Goal: Task Accomplishment & Management: Manage account settings

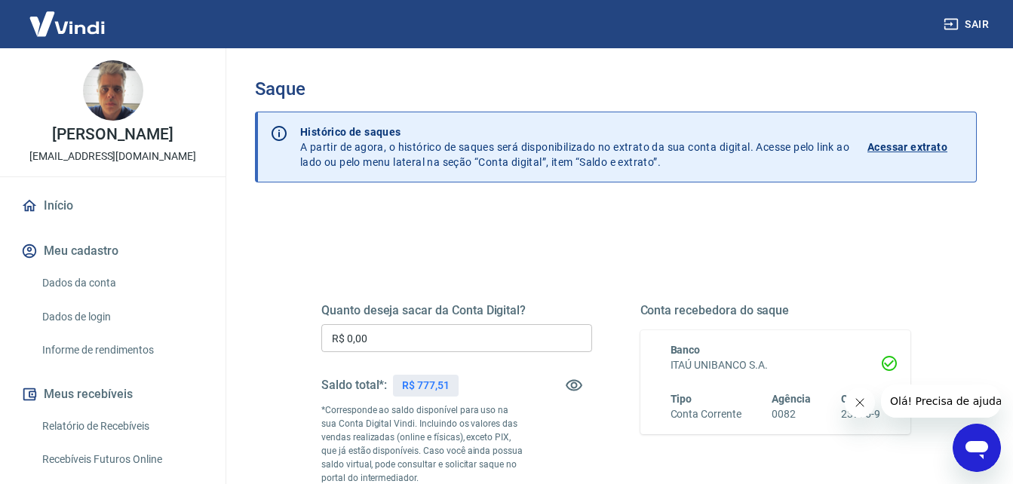
click at [380, 335] on input "R$ 0,00" at bounding box center [456, 338] width 271 height 28
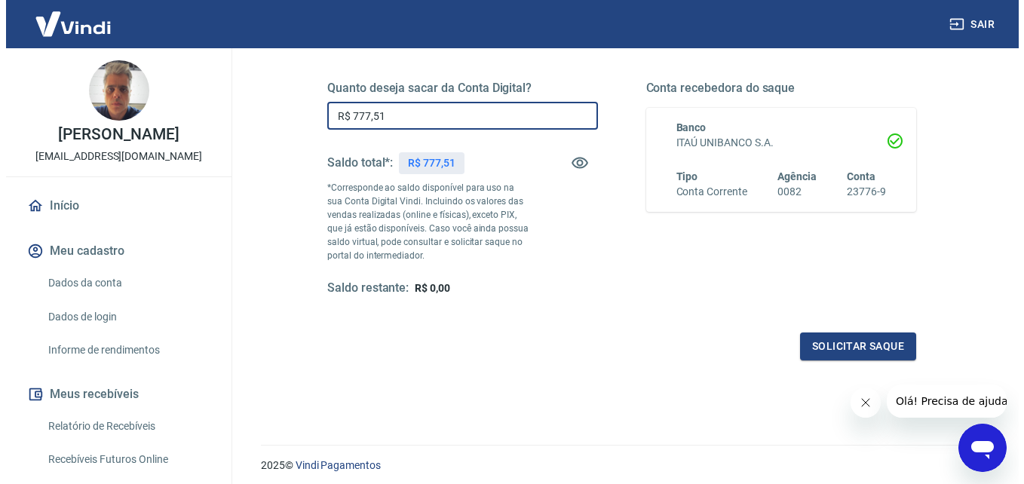
scroll to position [226, 0]
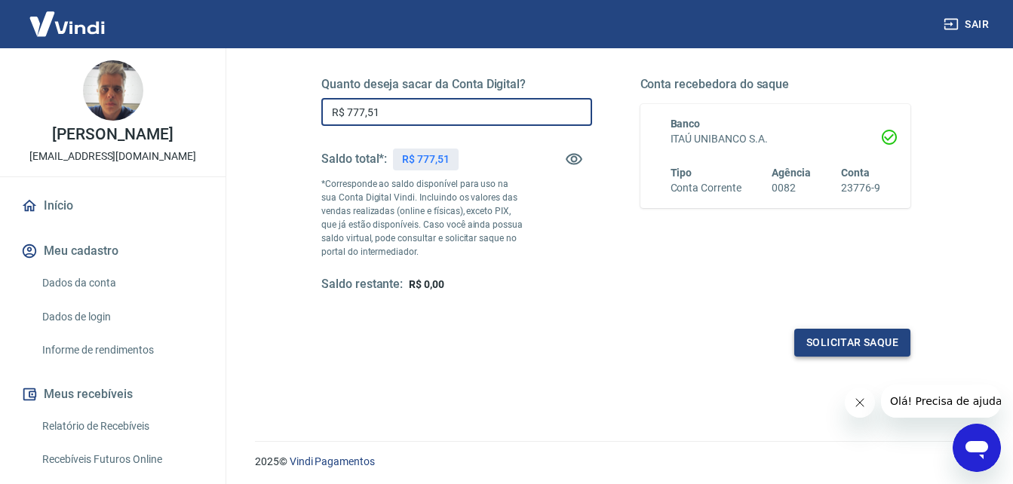
type input "R$ 777,51"
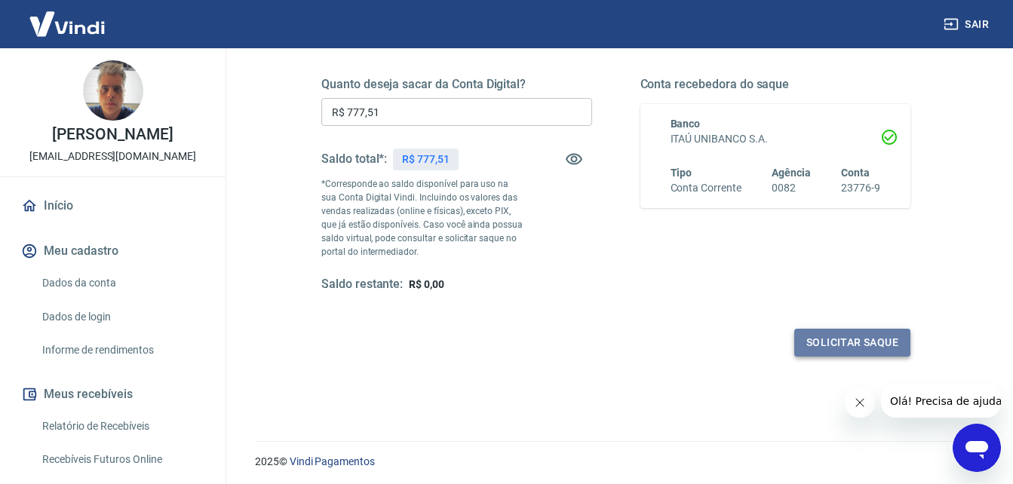
click at [856, 342] on button "Solicitar saque" at bounding box center [852, 343] width 116 height 28
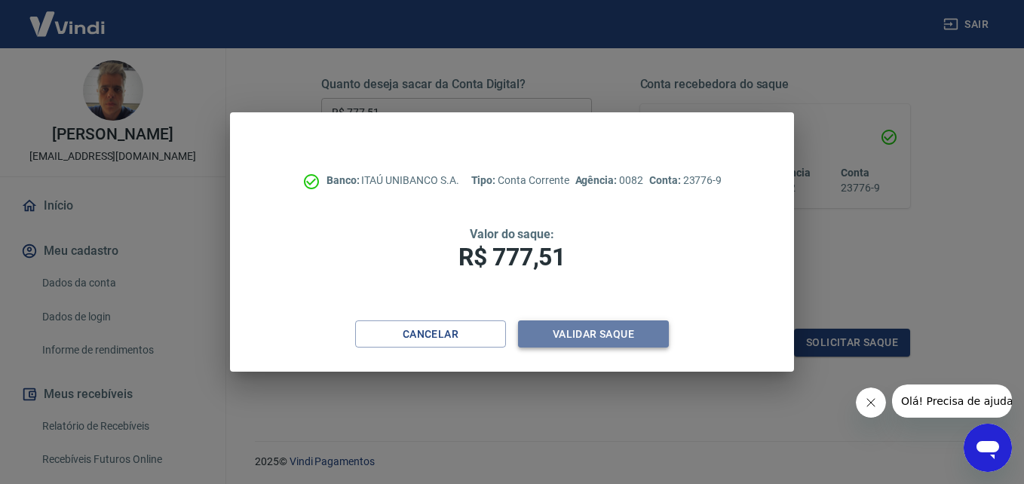
click at [607, 329] on button "Validar saque" at bounding box center [593, 334] width 151 height 28
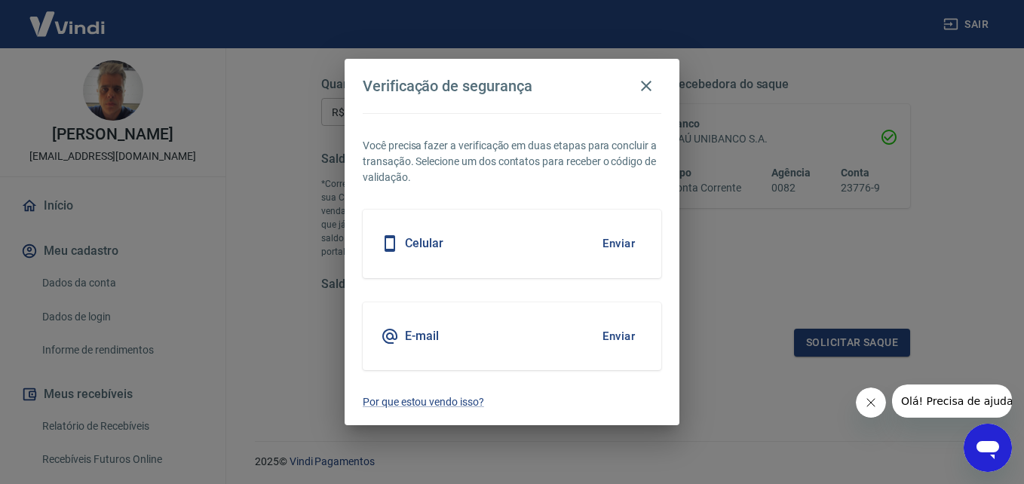
click at [624, 332] on button "Enviar" at bounding box center [618, 336] width 49 height 32
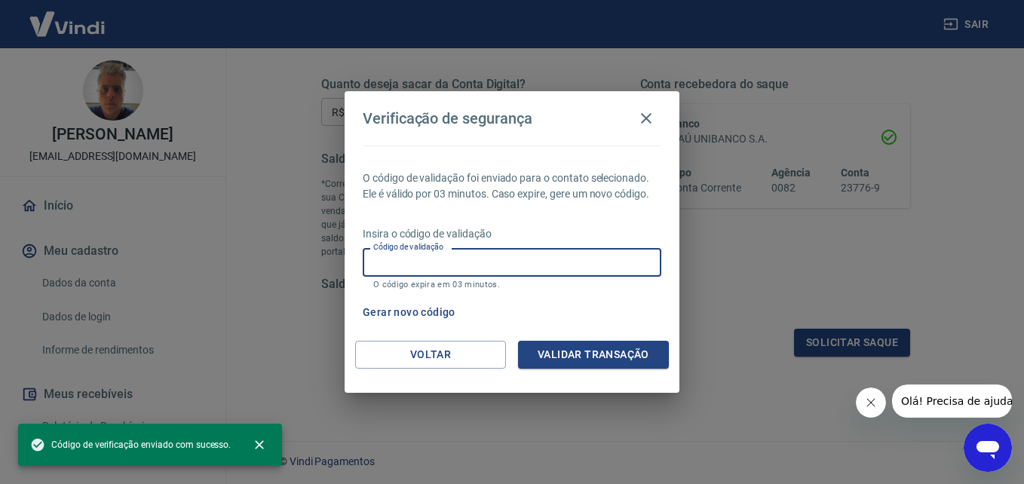
click at [385, 257] on input "Código de validação" at bounding box center [512, 262] width 299 height 28
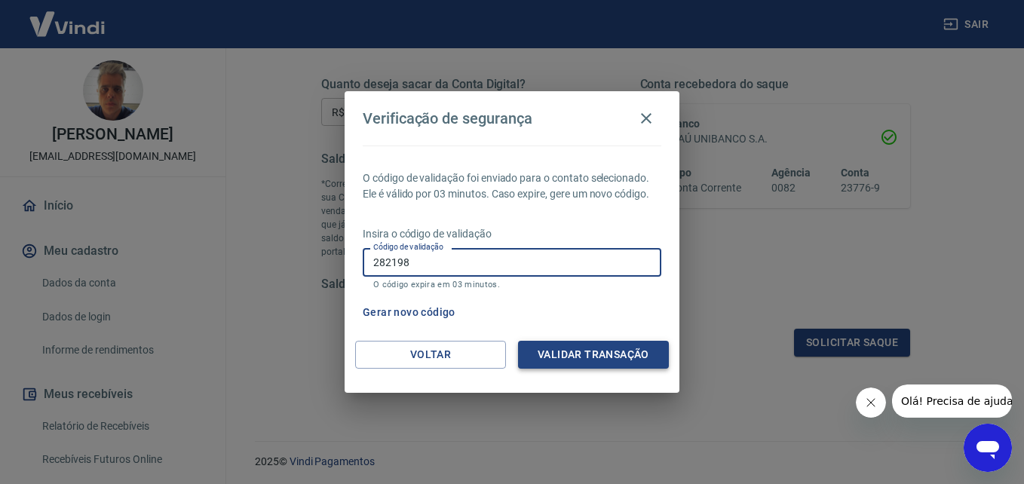
type input "282198"
click at [586, 357] on button "Validar transação" at bounding box center [593, 355] width 151 height 28
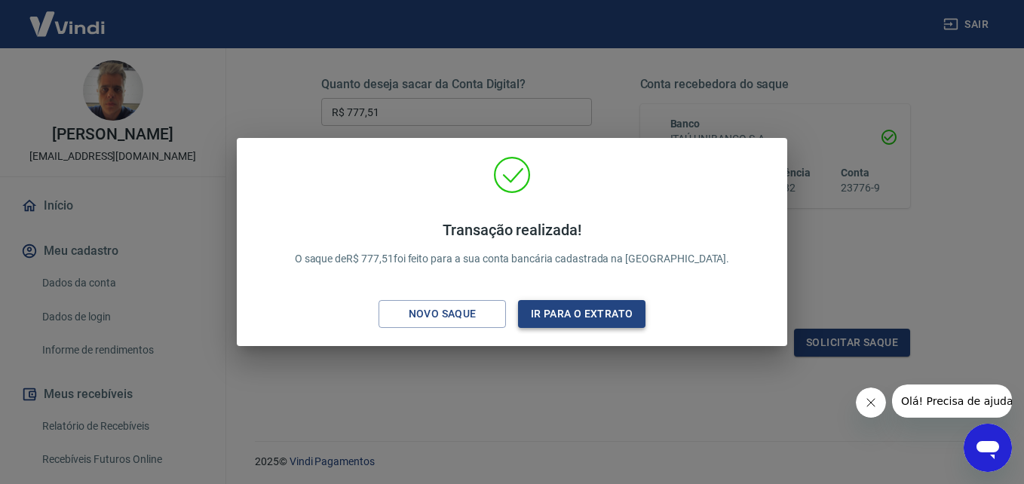
click at [581, 302] on button "Ir para o extrato" at bounding box center [581, 314] width 127 height 28
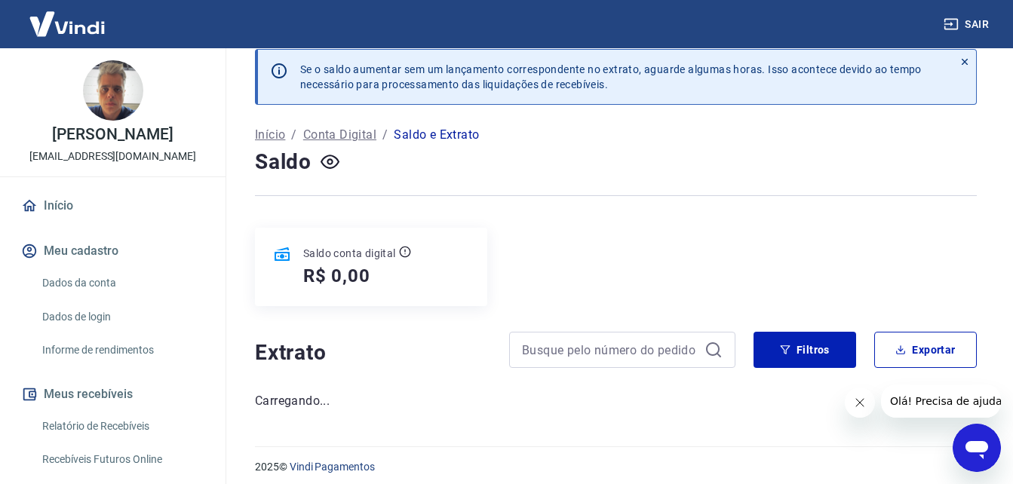
scroll to position [26, 0]
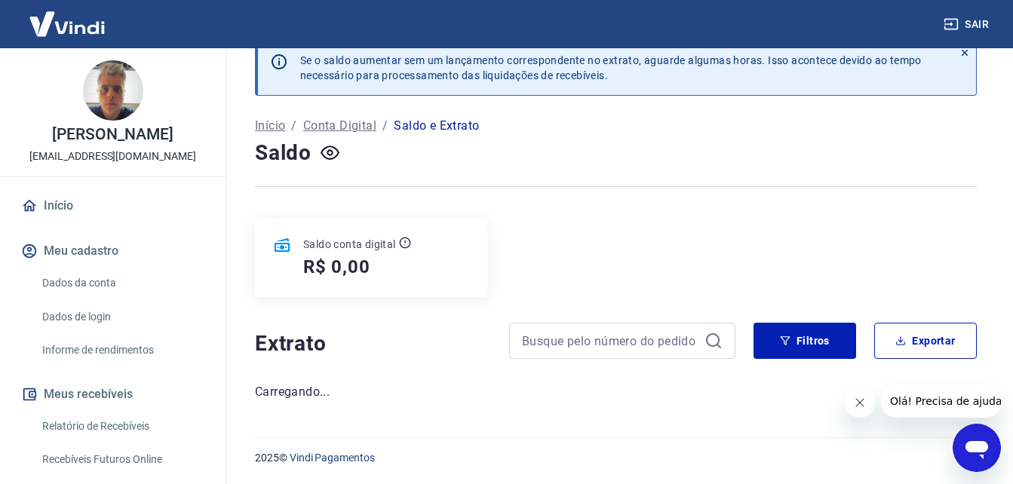
click at [856, 404] on icon "Fechar mensagem da empresa" at bounding box center [859, 403] width 12 height 12
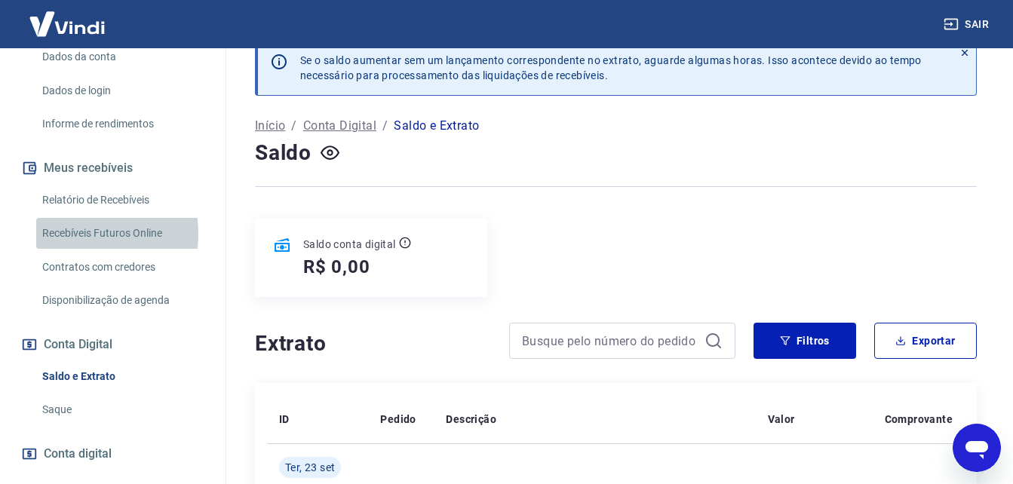
click at [75, 233] on link "Recebíveis Futuros Online" at bounding box center [121, 233] width 171 height 31
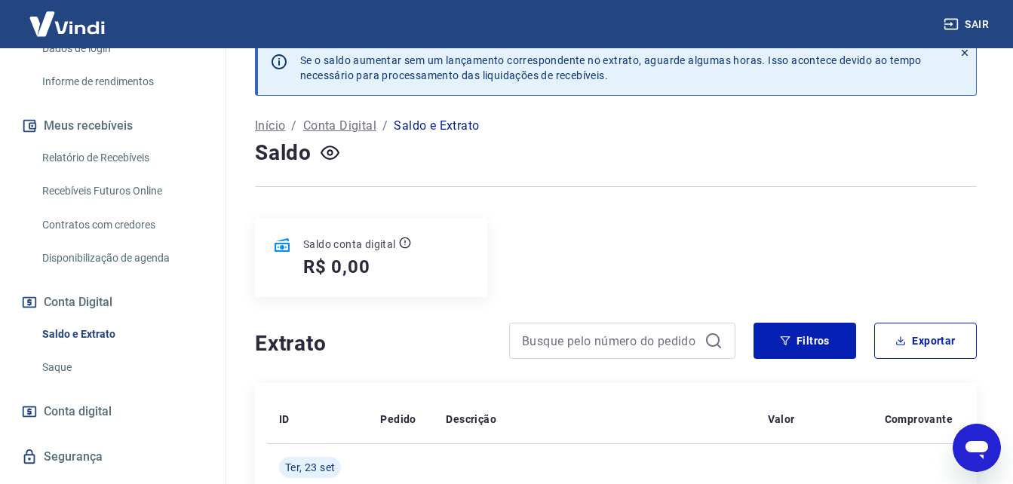
scroll to position [302, 0]
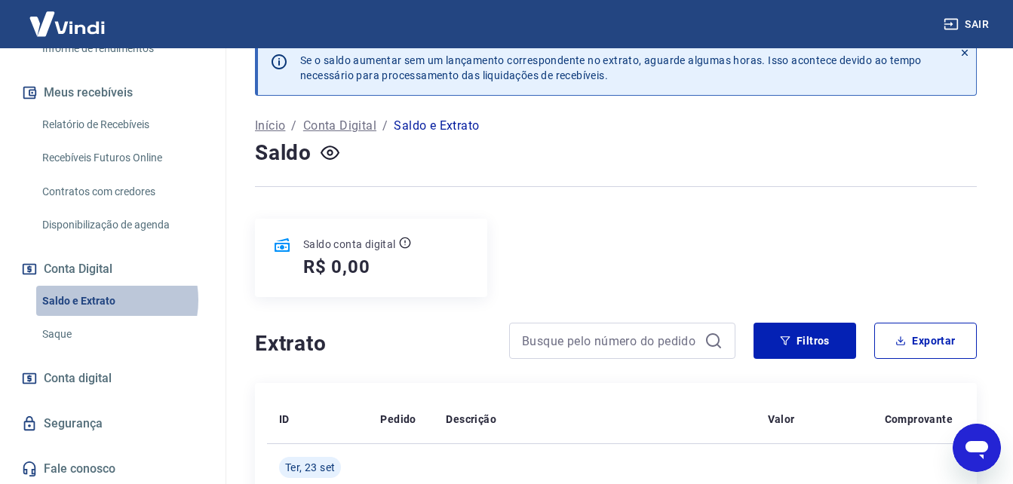
click at [98, 299] on link "Saldo e Extrato" at bounding box center [121, 301] width 171 height 31
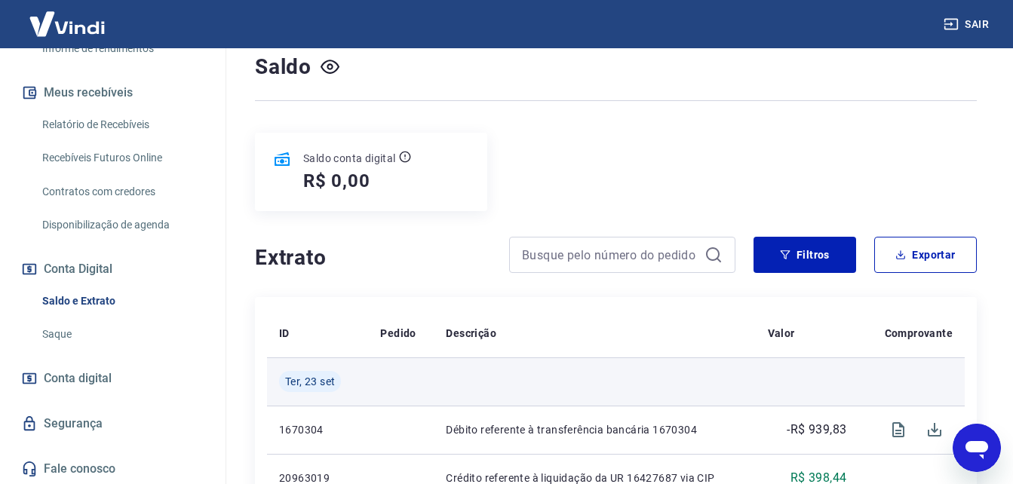
scroll to position [253, 0]
